Goal: Task Accomplishment & Management: Manage account settings

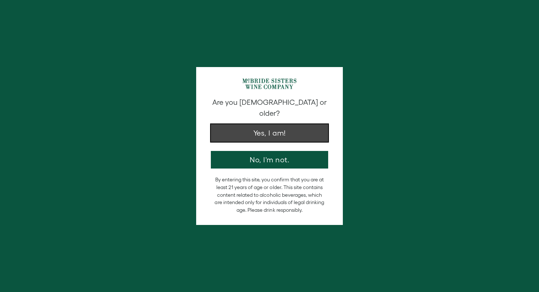
click at [264, 124] on button "Yes, I am!" at bounding box center [269, 133] width 117 height 18
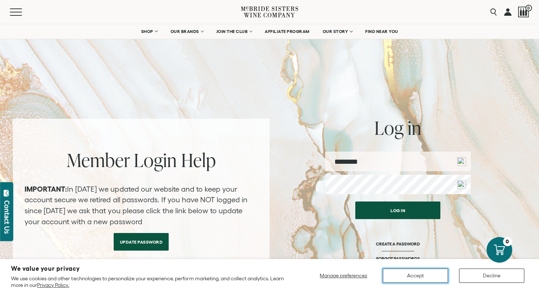
click at [425, 277] on button "Accept" at bounding box center [415, 276] width 65 height 14
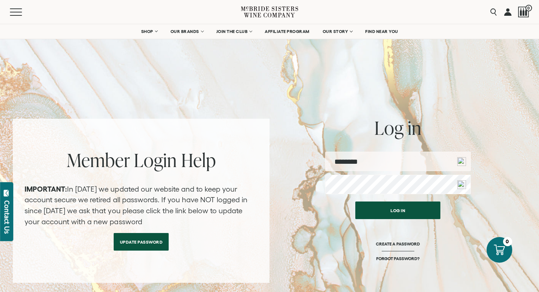
click at [391, 165] on input "email" at bounding box center [398, 161] width 146 height 19
click at [388, 160] on input "email" at bounding box center [398, 161] width 146 height 19
type input "**********"
click at [355, 202] on button "Log in" at bounding box center [397, 211] width 85 height 18
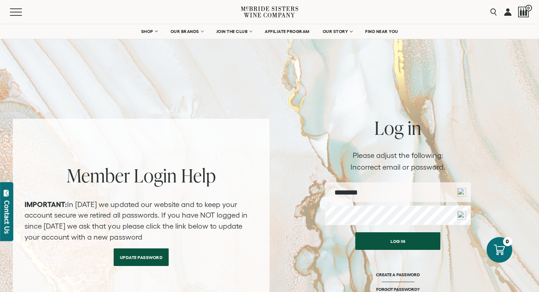
click at [401, 192] on input "email" at bounding box center [398, 192] width 146 height 19
type input "**********"
click at [355, 233] on button "Log in" at bounding box center [397, 242] width 85 height 18
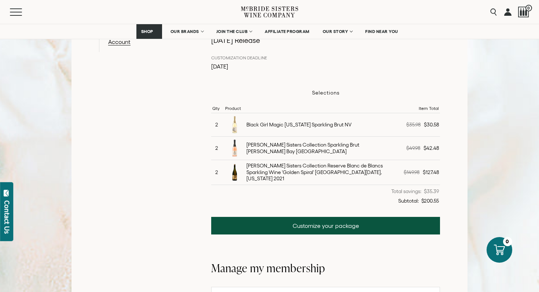
scroll to position [188, 0]
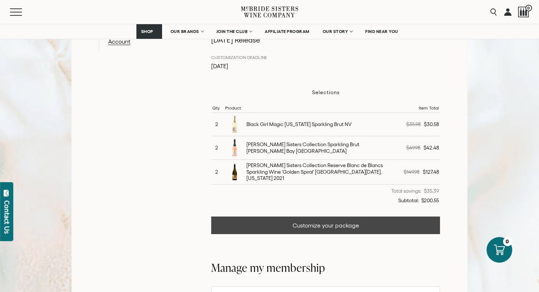
click at [343, 228] on link "Customize your package" at bounding box center [325, 226] width 229 height 18
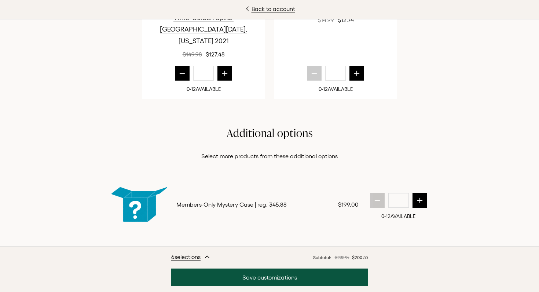
scroll to position [418, 0]
click at [182, 74] on icon "prior quantity" at bounding box center [182, 74] width 5 height 0
type input "*"
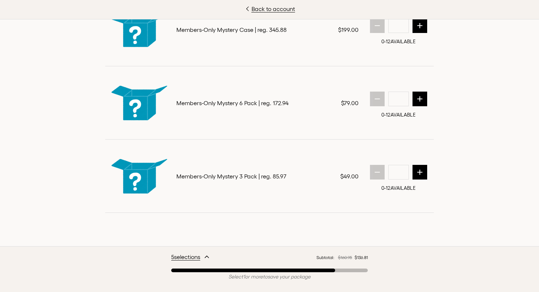
scroll to position [717, 0]
click at [191, 255] on span "5 selection s" at bounding box center [185, 257] width 29 height 9
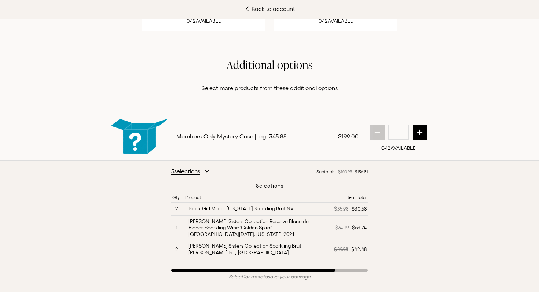
scroll to position [488, 0]
click at [359, 8] on icon "next quantity" at bounding box center [356, 4] width 7 height 7
type input "*"
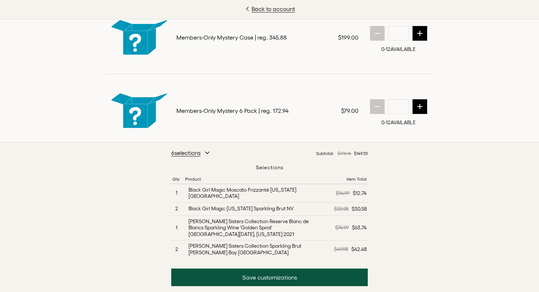
scroll to position [587, 0]
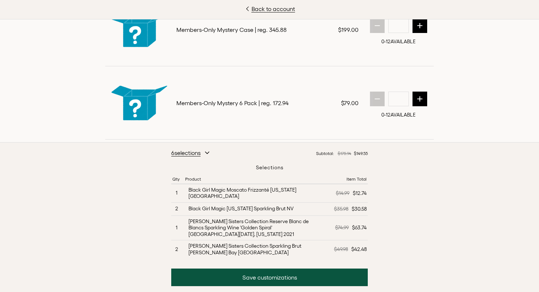
scroll to position [293, 0]
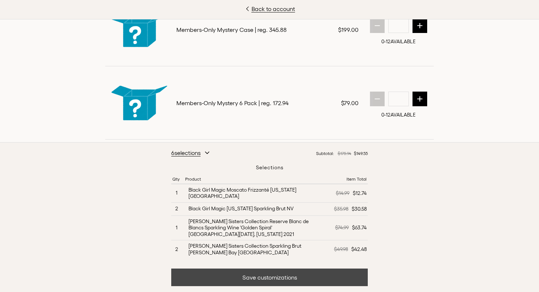
click at [260, 282] on button "Save customizations" at bounding box center [269, 278] width 197 height 18
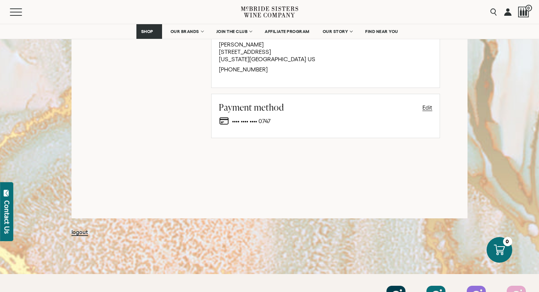
scroll to position [577, 0]
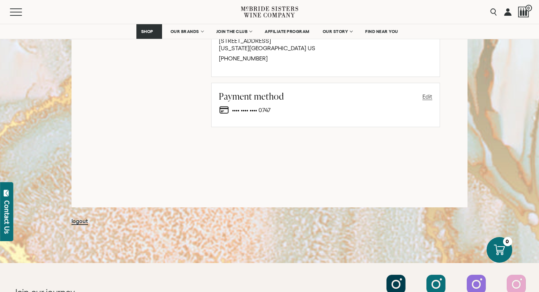
click at [424, 96] on button "Edit" at bounding box center [428, 96] width 10 height 9
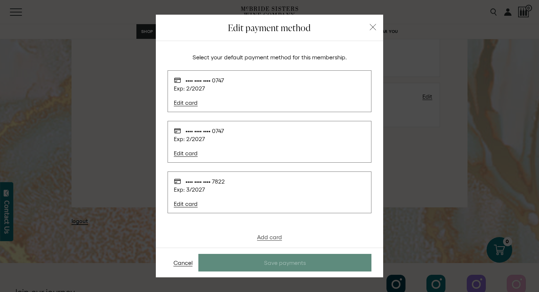
click at [271, 237] on link "Add card" at bounding box center [269, 237] width 25 height 7
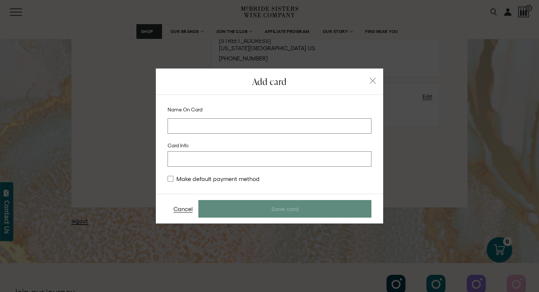
click at [238, 124] on input at bounding box center [270, 125] width 204 height 15
click at [286, 127] on input at bounding box center [270, 125] width 204 height 15
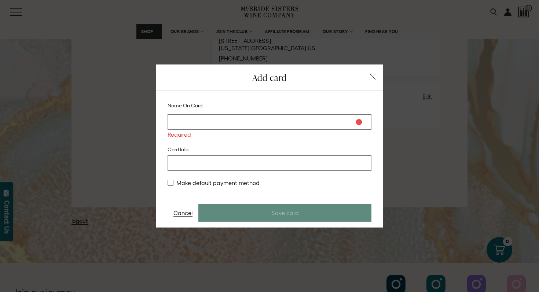
type input "**********"
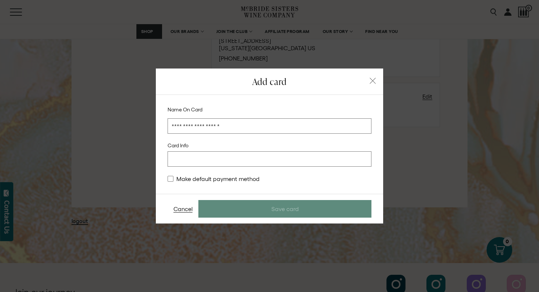
click at [278, 174] on div "**********" at bounding box center [270, 145] width 204 height 76
type stripe-elements "[object Object]"
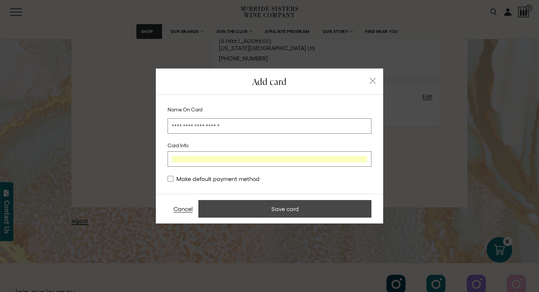
click at [304, 204] on button "Save card" at bounding box center [284, 209] width 173 height 18
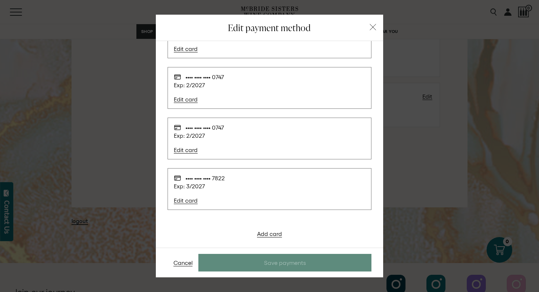
scroll to position [0, 0]
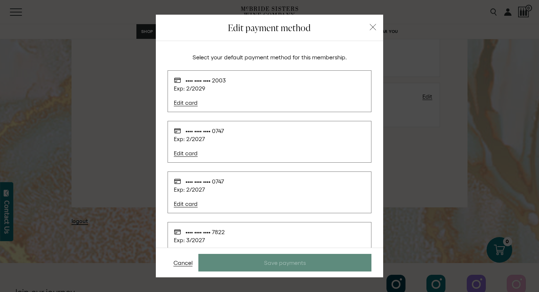
click at [300, 101] on span "Edit card" at bounding box center [266, 102] width 184 height 7
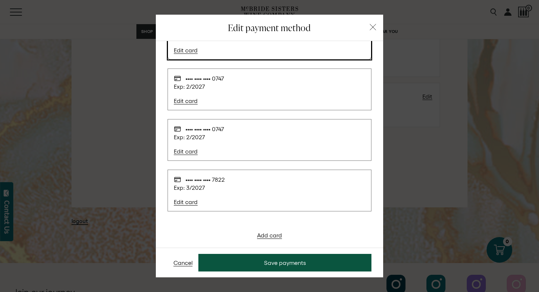
scroll to position [54, 0]
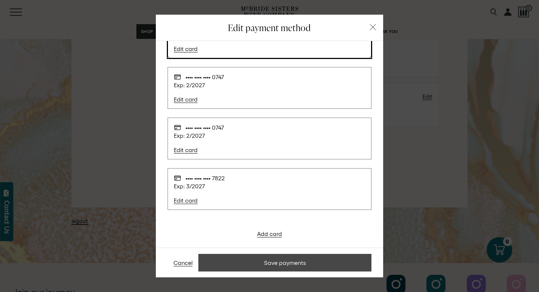
click at [295, 258] on button "Save payments" at bounding box center [284, 263] width 173 height 18
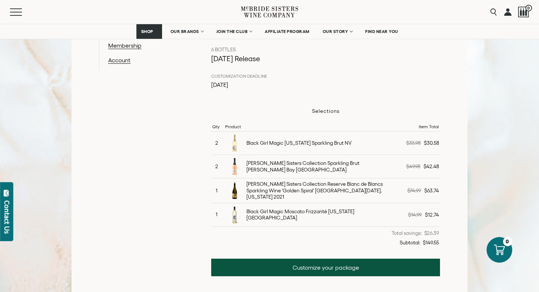
scroll to position [170, 0]
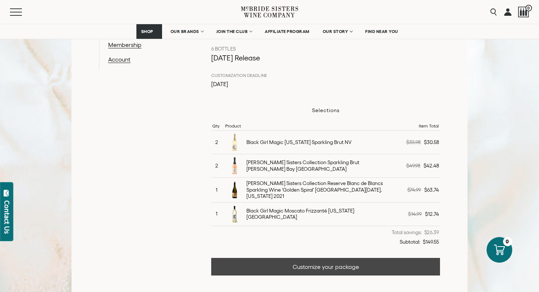
click at [292, 264] on link "Customize your package" at bounding box center [325, 267] width 229 height 18
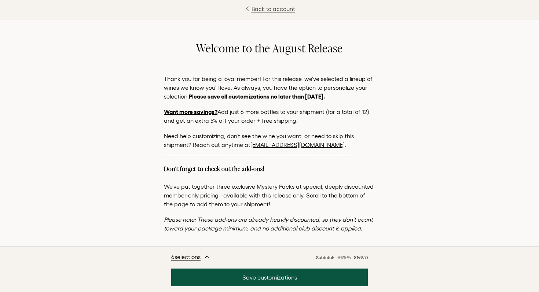
click at [285, 8] on link "Back to account" at bounding box center [269, 8] width 539 height 9
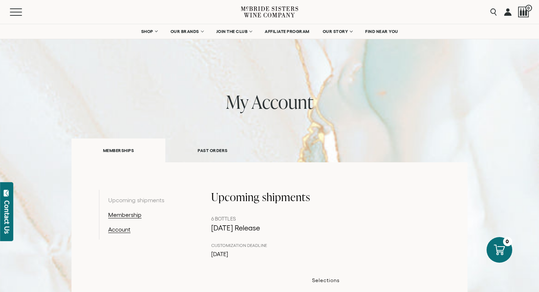
click at [211, 149] on link "PAST ORDERS" at bounding box center [212, 150] width 94 height 25
